Goal: Task Accomplishment & Management: Use online tool/utility

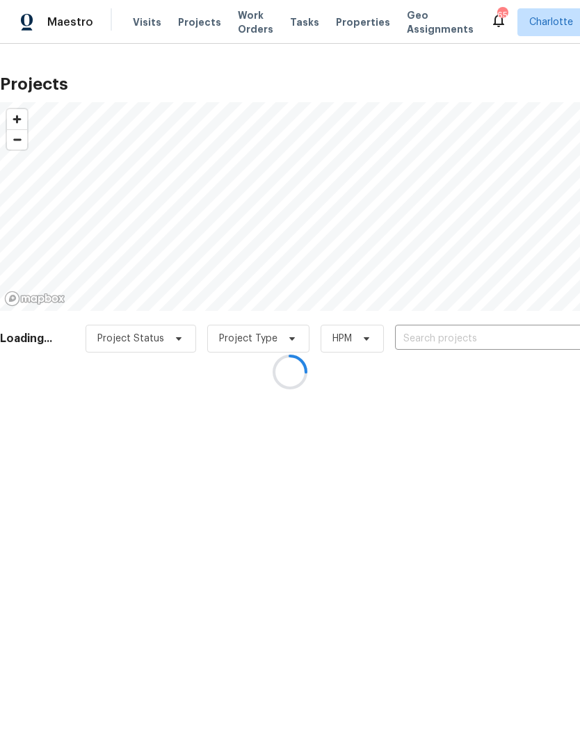
click at [515, 340] on div at bounding box center [290, 372] width 580 height 744
click at [520, 335] on div at bounding box center [290, 372] width 580 height 744
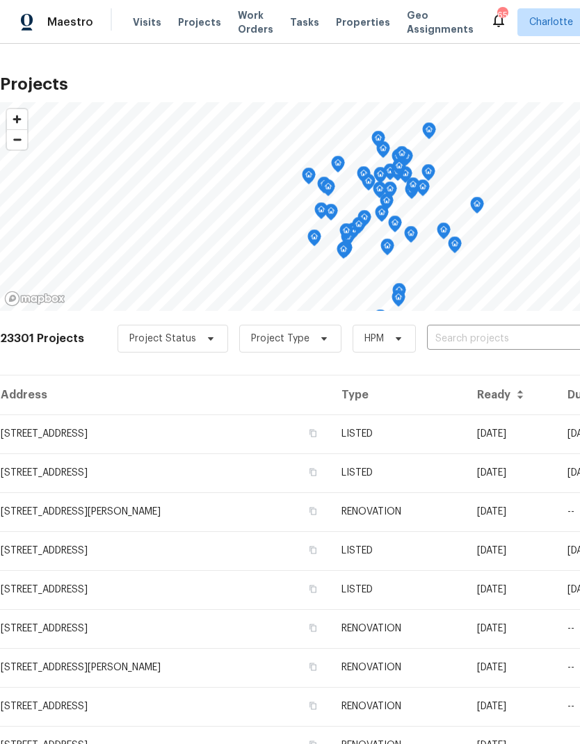
click at [520, 336] on input "text" at bounding box center [506, 339] width 159 height 22
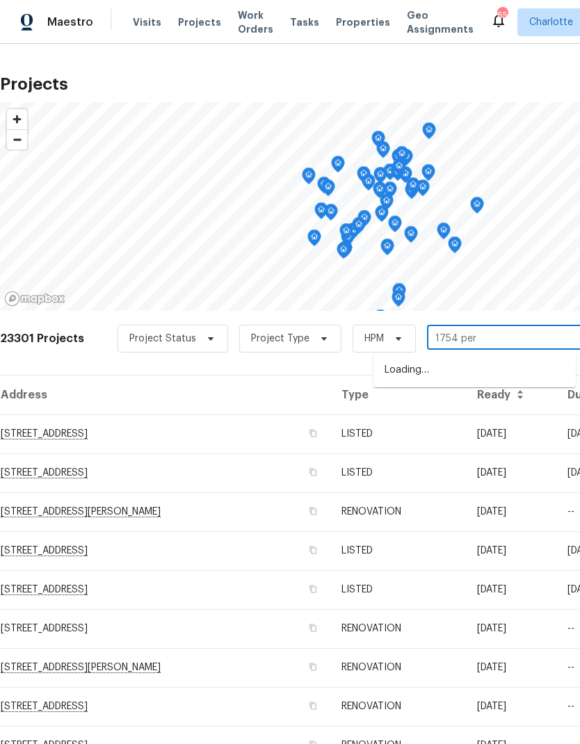
type input "1754 perf"
click at [497, 370] on li "1754 Perfection Ave, Belmont, NC 28012" at bounding box center [475, 371] width 202 height 24
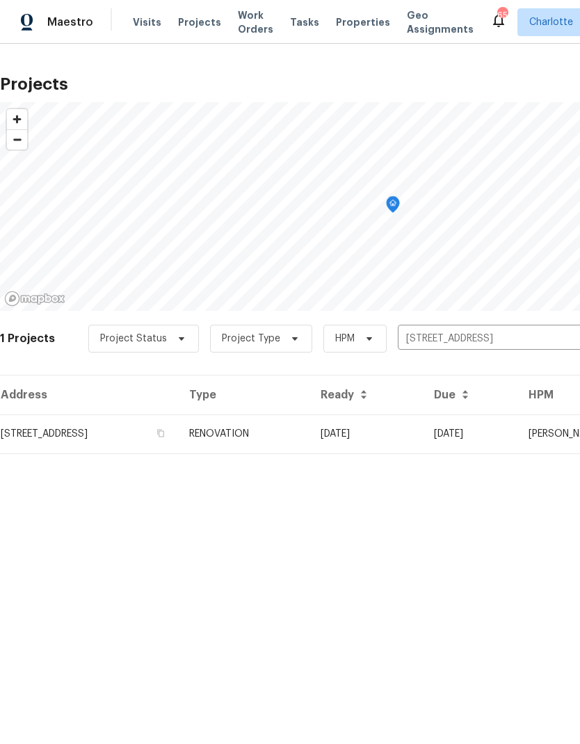
click at [423, 431] on td "07/29/25" at bounding box center [366, 434] width 113 height 39
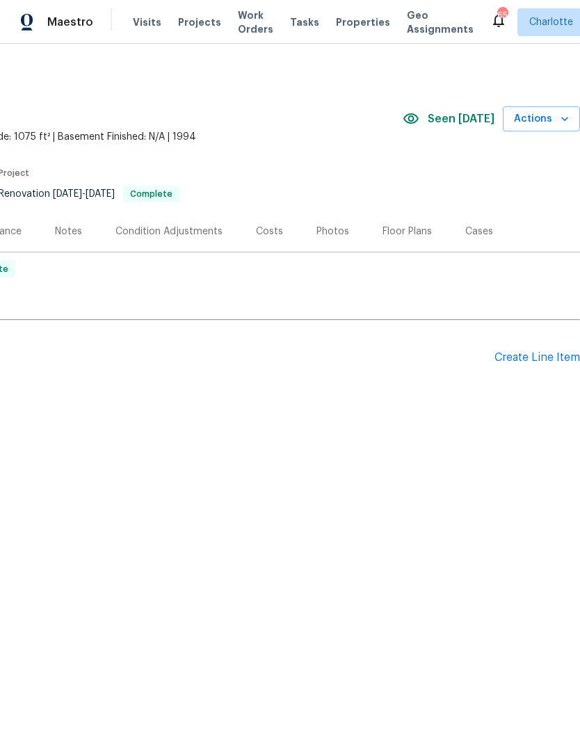
scroll to position [0, 206]
click at [558, 118] on icon "button" at bounding box center [565, 119] width 14 height 14
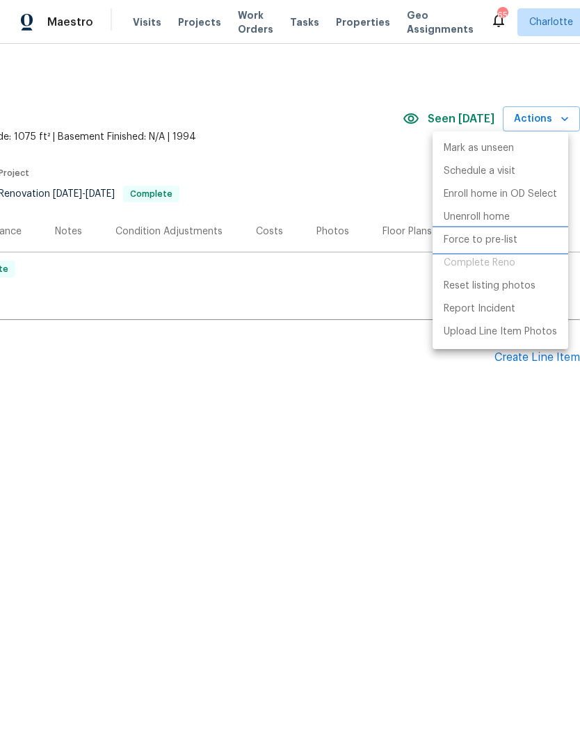
click at [488, 241] on p "Force to pre-list" at bounding box center [481, 240] width 74 height 15
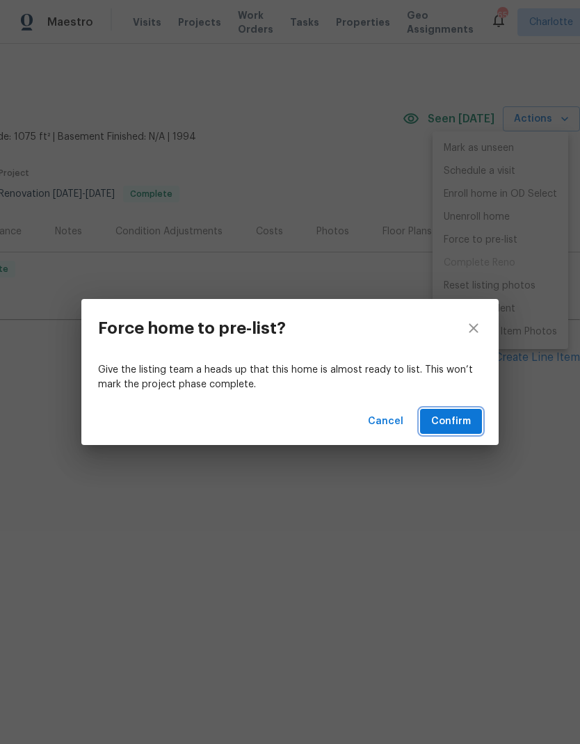
click at [465, 417] on span "Confirm" at bounding box center [451, 421] width 40 height 17
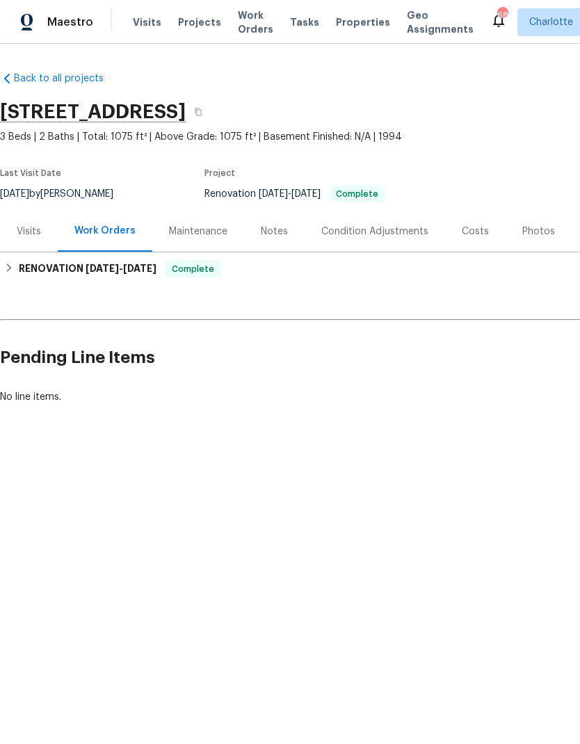
click at [184, 28] on span "Projects" at bounding box center [199, 22] width 43 height 14
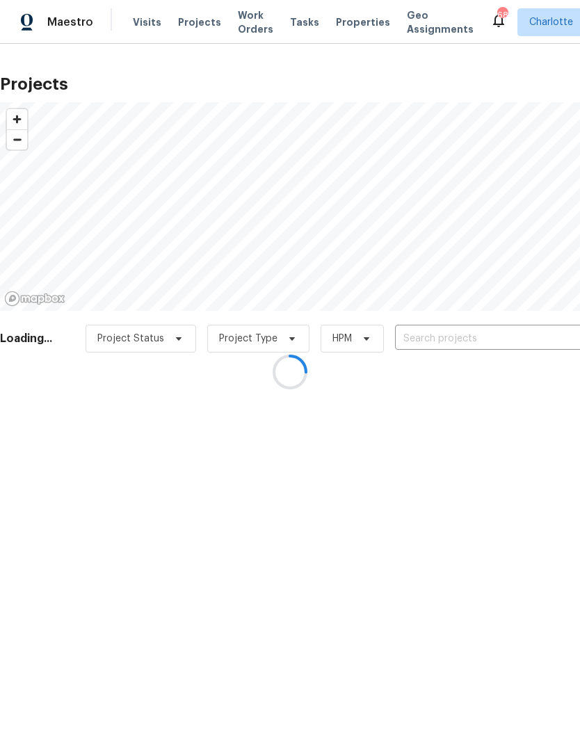
click at [501, 341] on div at bounding box center [290, 372] width 580 height 744
click at [509, 333] on div at bounding box center [290, 372] width 580 height 744
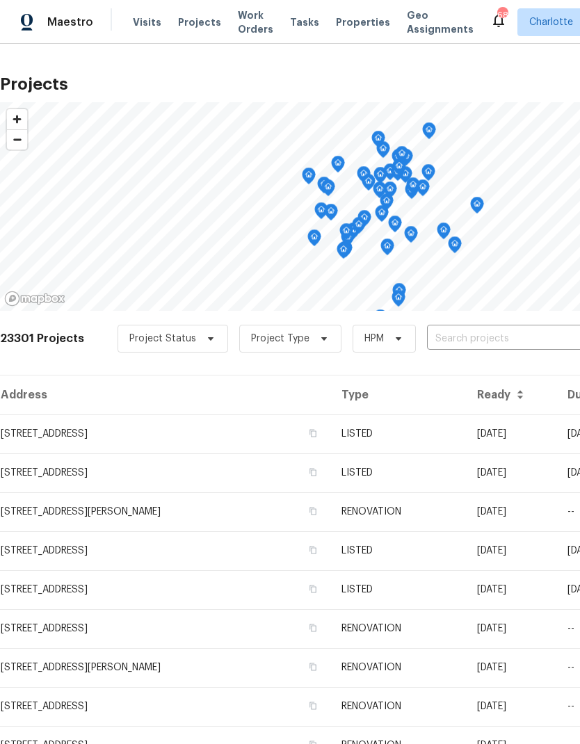
click at [513, 332] on input "text" at bounding box center [506, 339] width 159 height 22
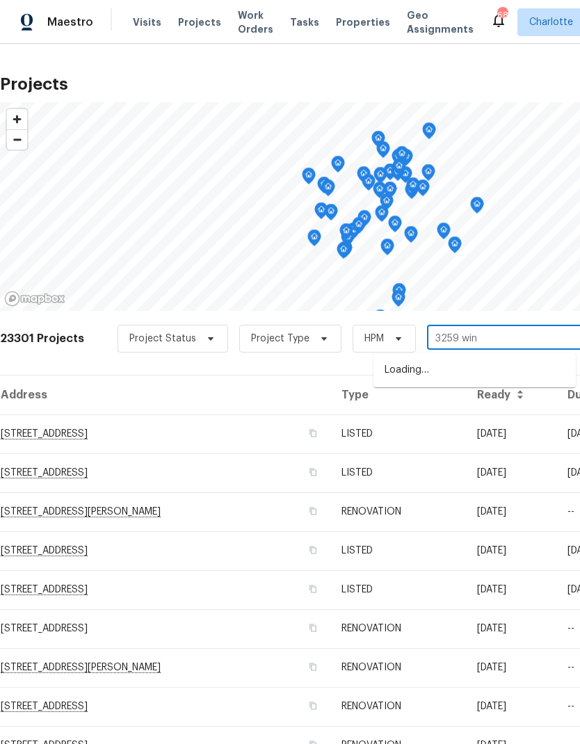
type input "3259 wine"
click at [520, 364] on li "[STREET_ADDRESS]" at bounding box center [475, 370] width 202 height 23
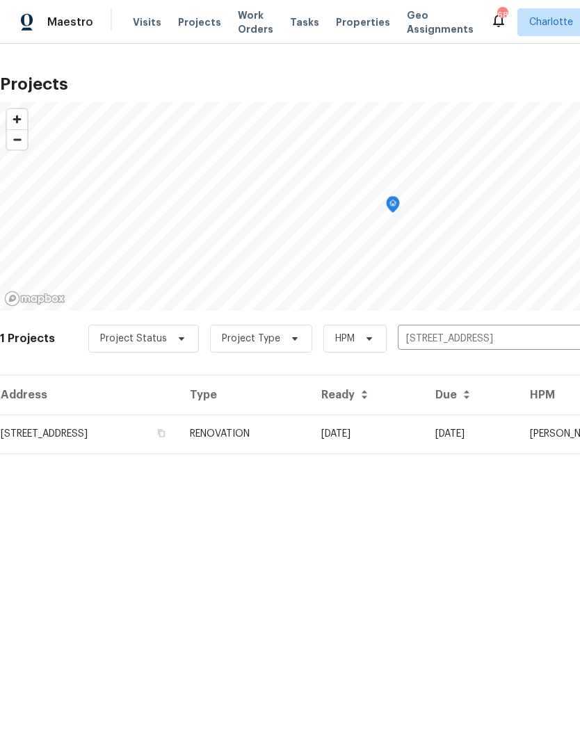
click at [491, 431] on td "09/05/25" at bounding box center [471, 434] width 95 height 39
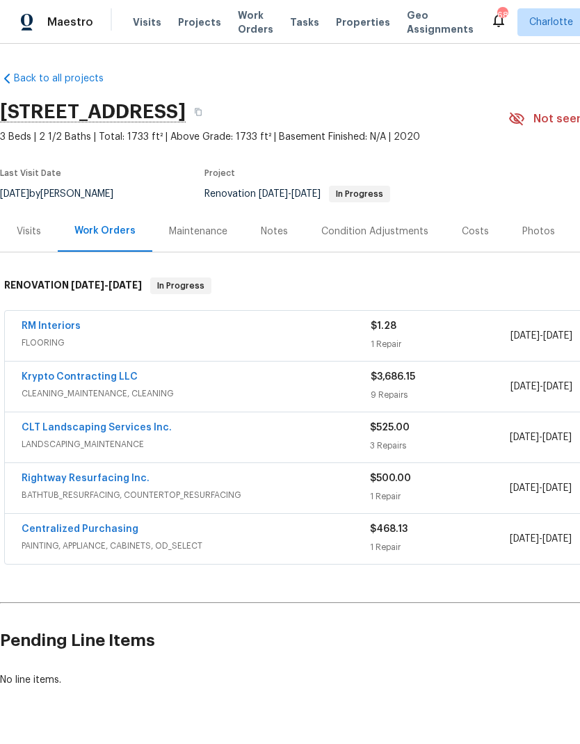
click at [268, 225] on div "Notes" at bounding box center [274, 232] width 27 height 14
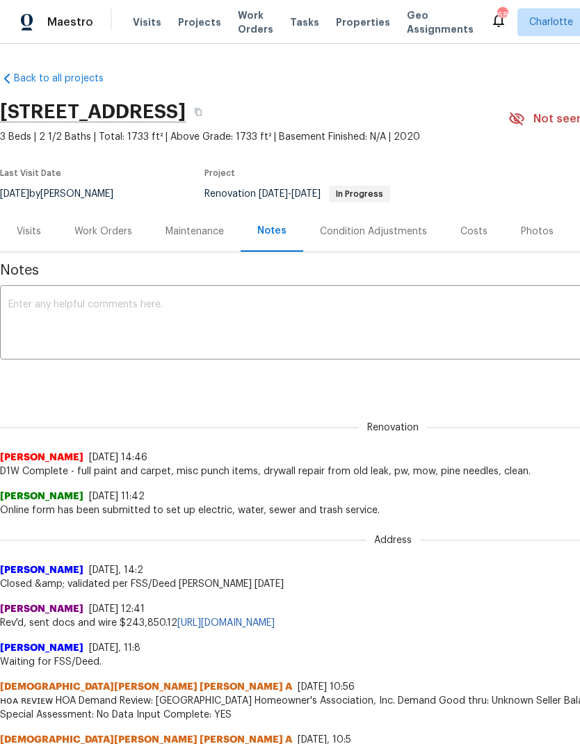
click at [39, 307] on textarea at bounding box center [392, 324] width 769 height 49
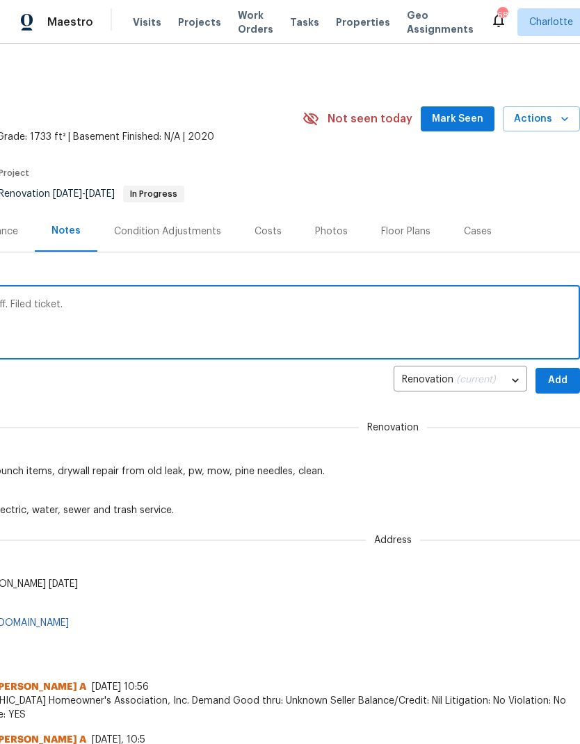
scroll to position [0, 206]
type textarea "[PERSON_NAME] stated power and water off. Filed ticket."
click at [560, 378] on span "Add" at bounding box center [558, 380] width 22 height 17
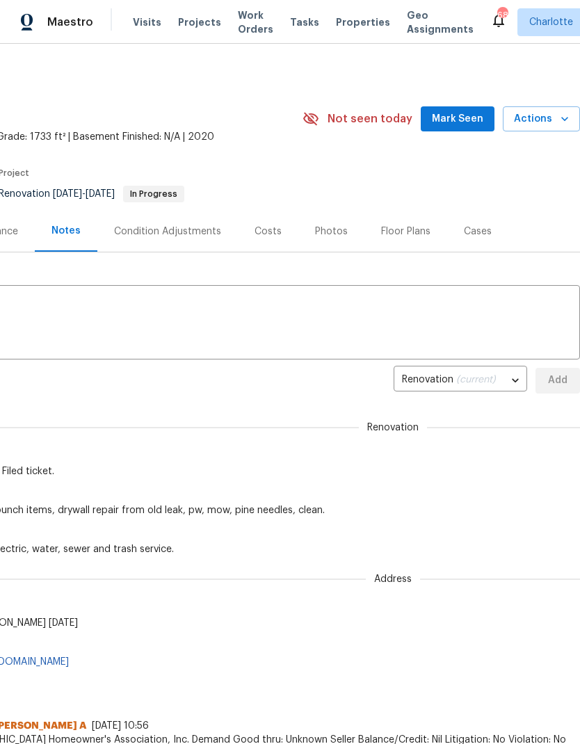
click at [480, 112] on span "Mark Seen" at bounding box center [457, 119] width 51 height 17
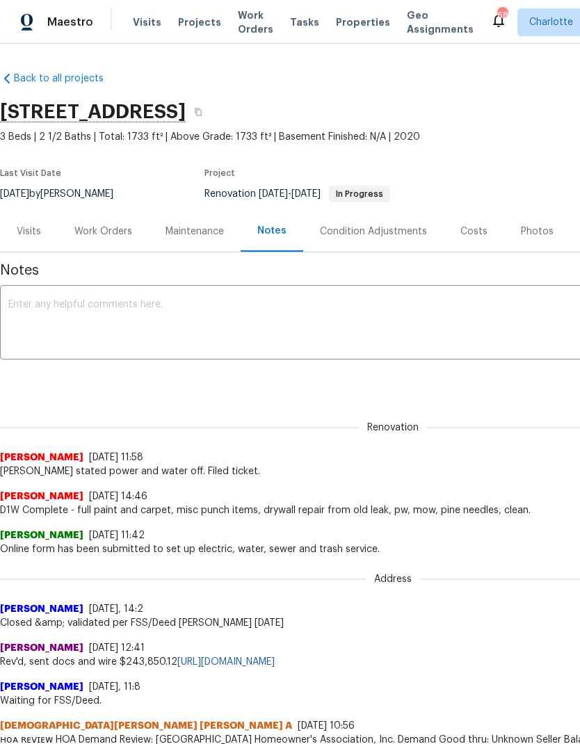
scroll to position [-1, -10]
